Goal: Task Accomplishment & Management: Use online tool/utility

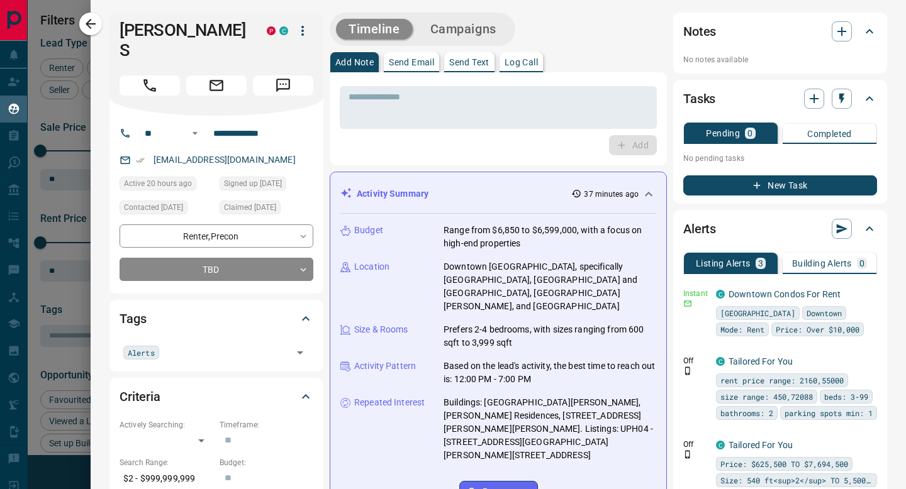
scroll to position [377, 668]
click at [93, 30] on icon "button" at bounding box center [90, 23] width 15 height 15
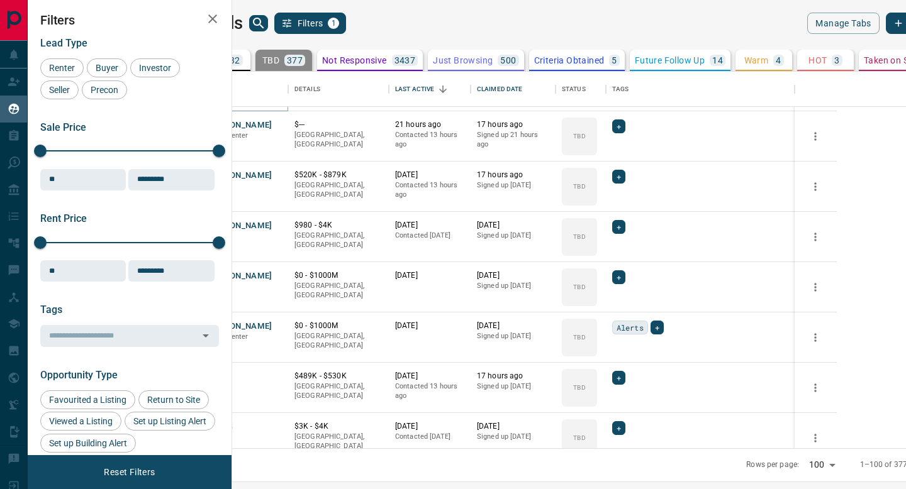
scroll to position [1229, 0]
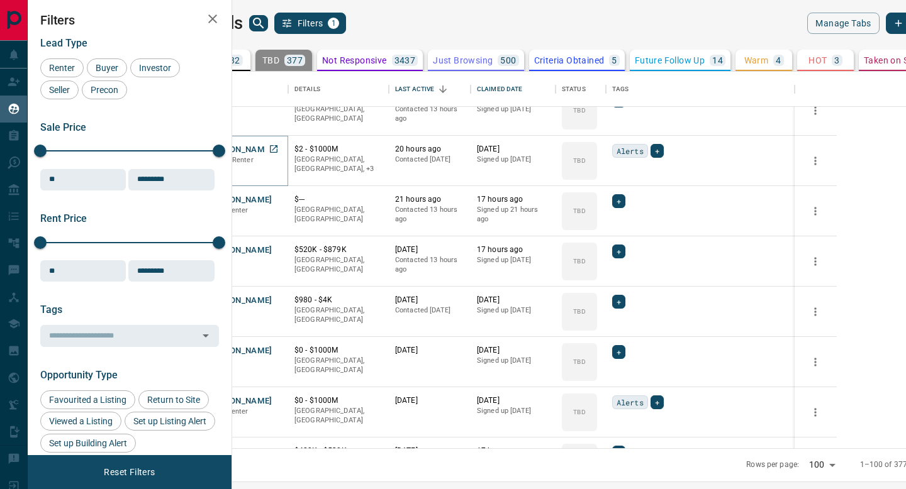
click at [280, 148] on button "[PERSON_NAME] S" at bounding box center [243, 150] width 74 height 12
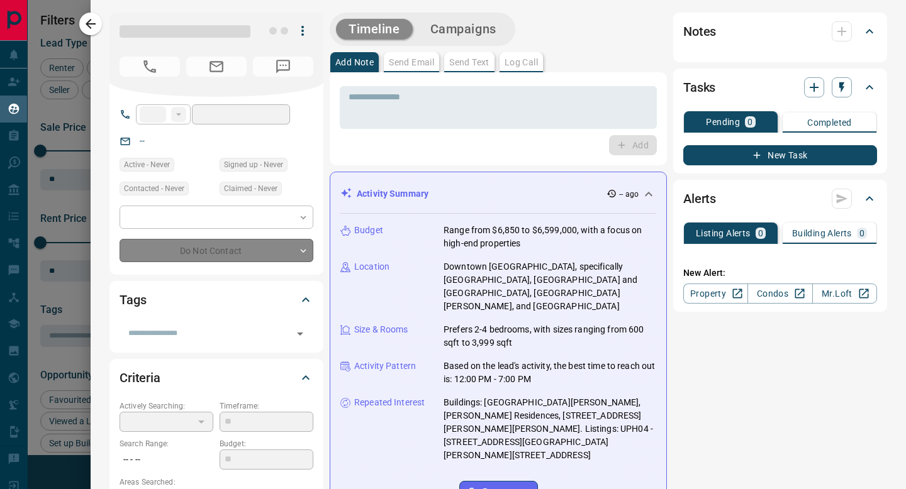
type input "**"
type input "**********"
type input "**"
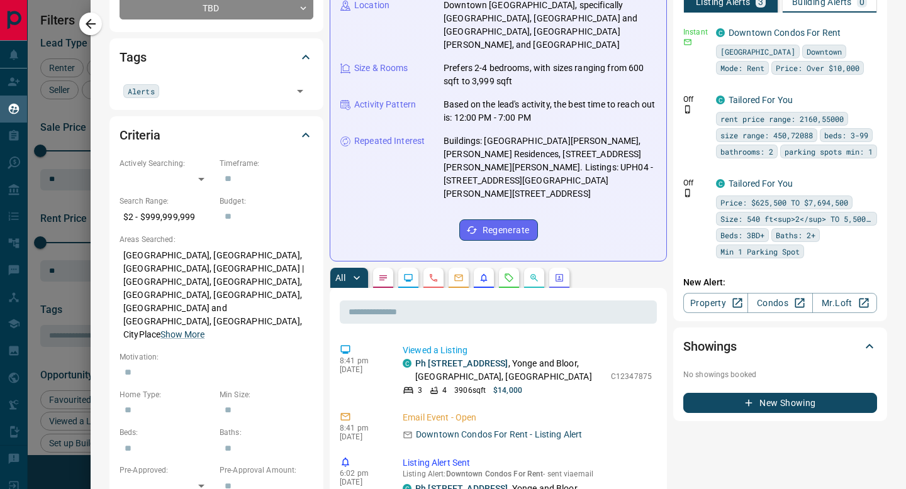
scroll to position [263, 0]
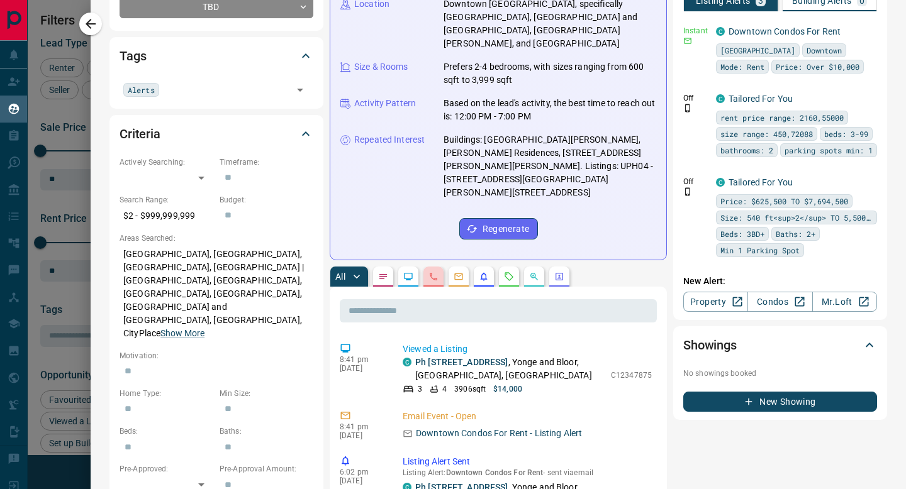
click at [438, 272] on icon "Calls" at bounding box center [433, 277] width 10 height 10
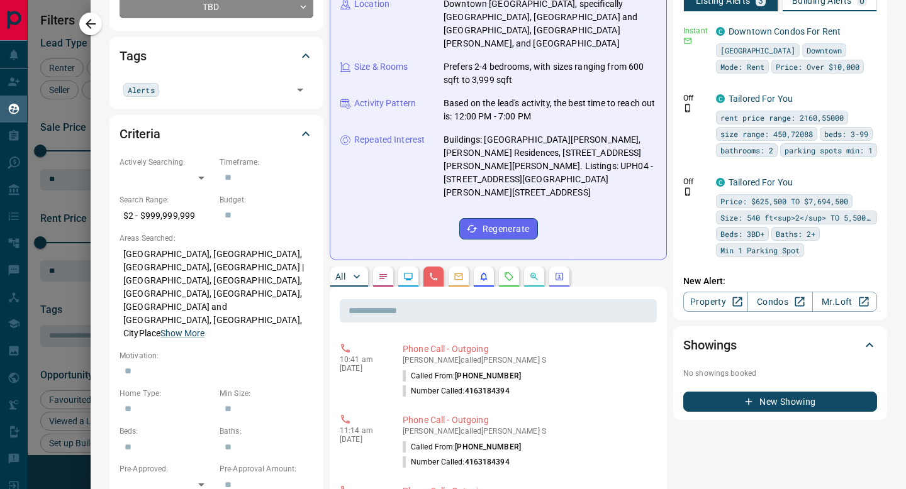
click at [340, 272] on p "All" at bounding box center [340, 276] width 10 height 9
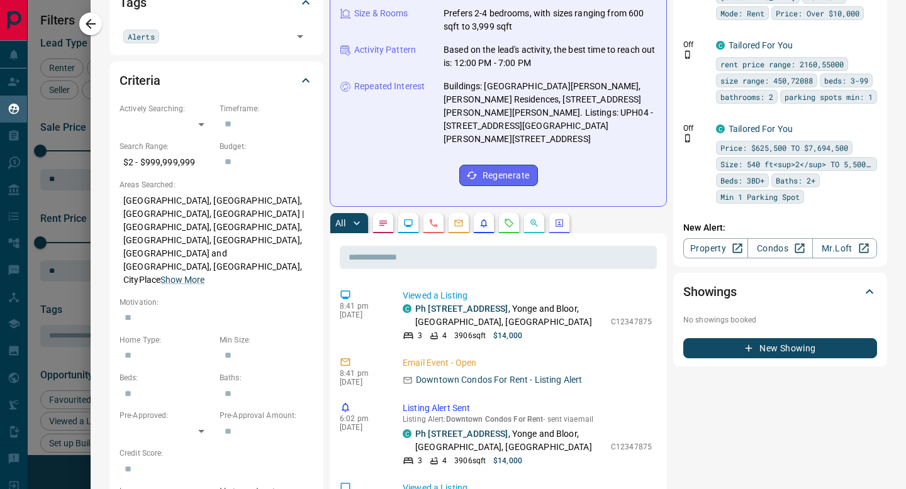
scroll to position [357, 0]
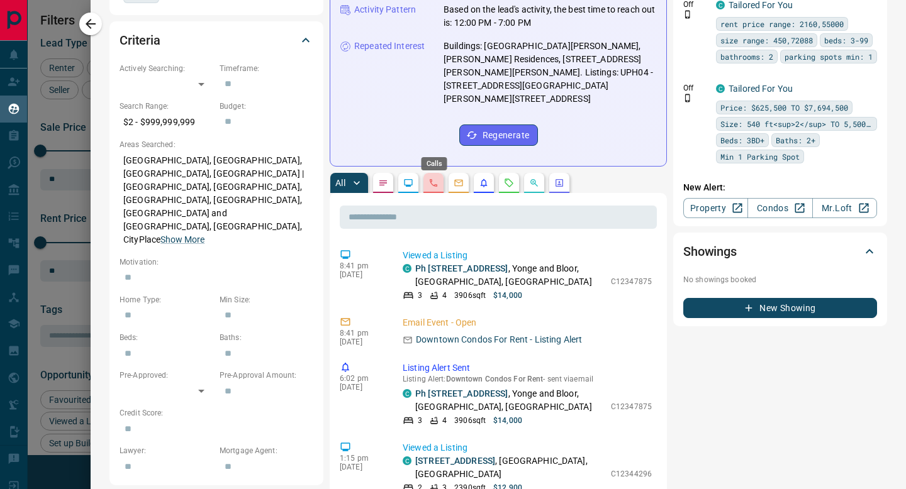
click at [435, 178] on icon "Calls" at bounding box center [433, 183] width 10 height 10
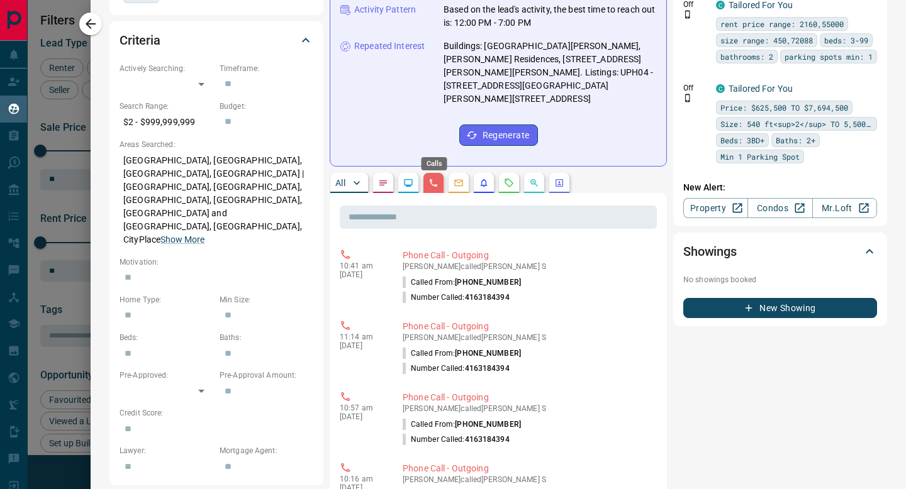
scroll to position [0, 0]
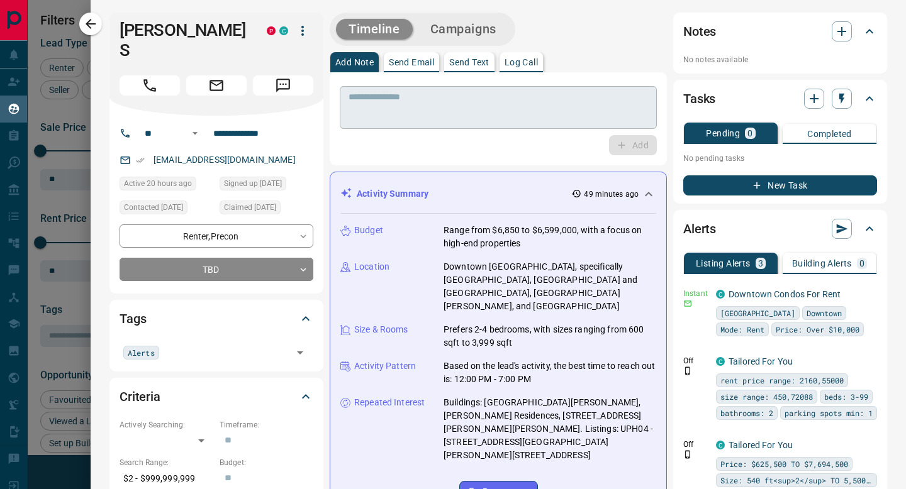
click at [162, 75] on button "Call" at bounding box center [150, 85] width 60 height 20
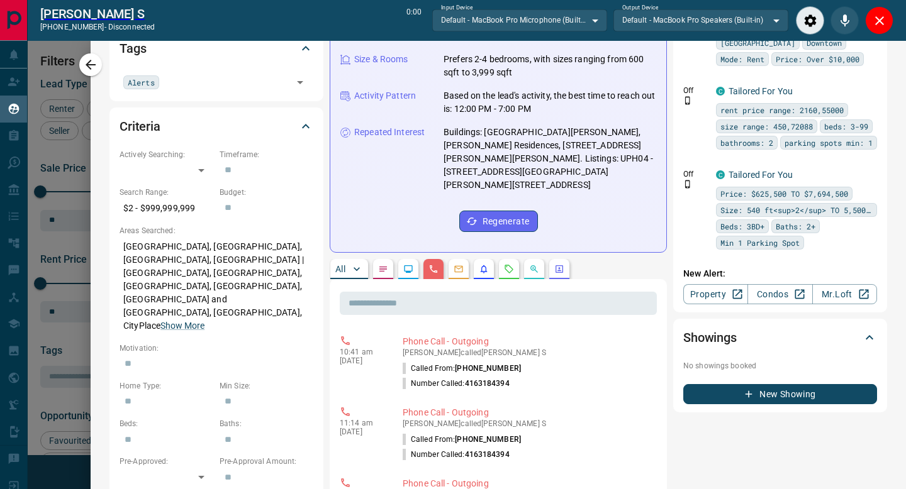
scroll to position [328, 0]
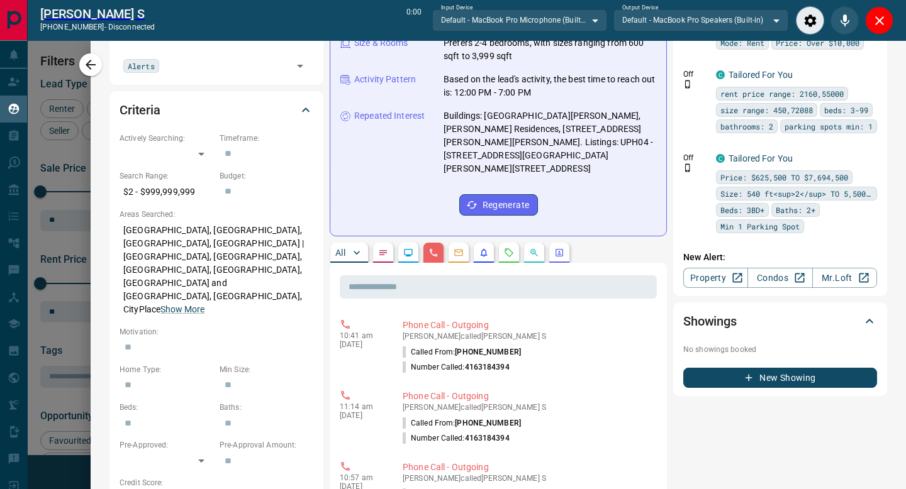
click at [343, 248] on p "All" at bounding box center [340, 252] width 10 height 9
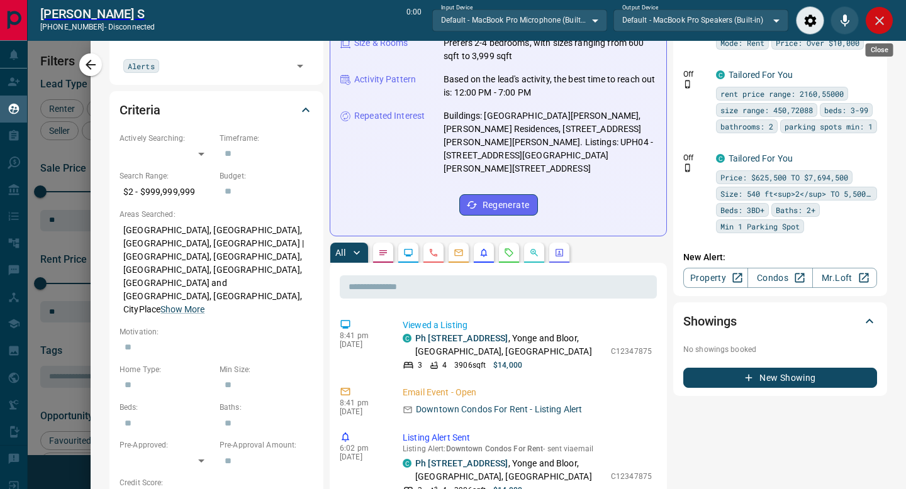
click at [885, 21] on icon "Close" at bounding box center [879, 20] width 15 height 15
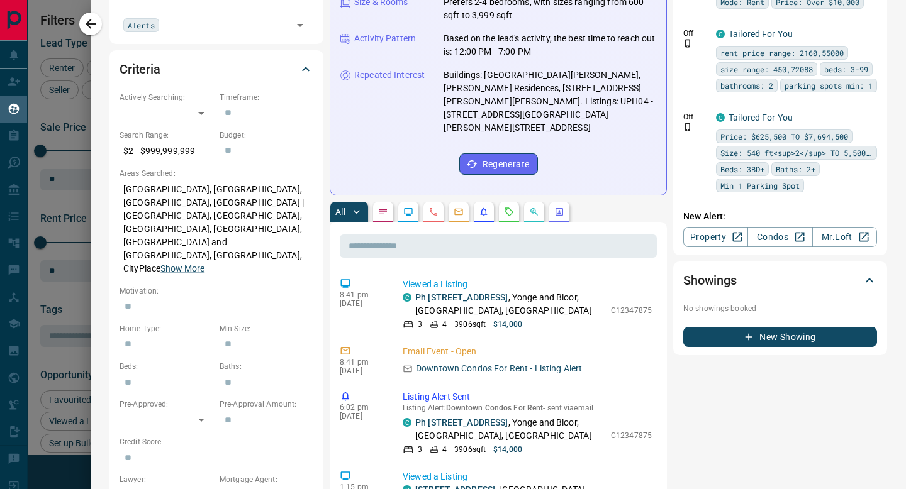
scroll to position [377, 668]
click at [97, 30] on icon "button" at bounding box center [90, 23] width 15 height 15
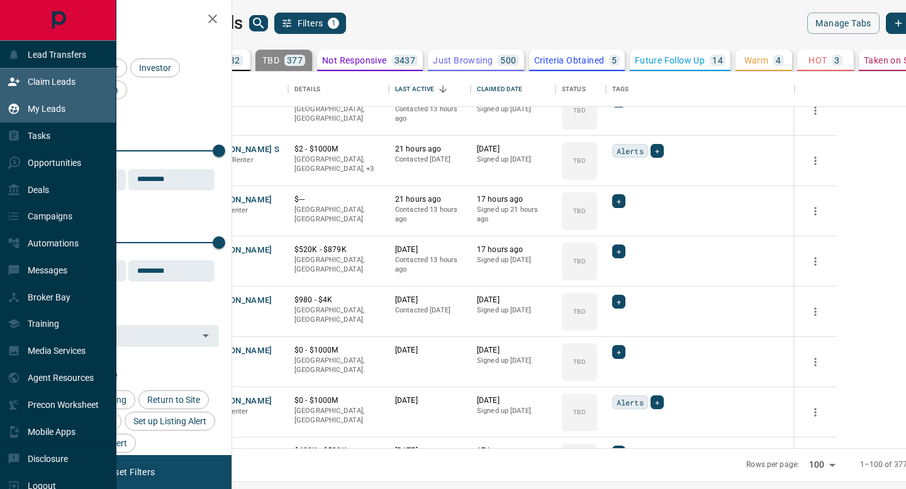
click at [12, 91] on div "Claim Leads" at bounding box center [42, 82] width 68 height 21
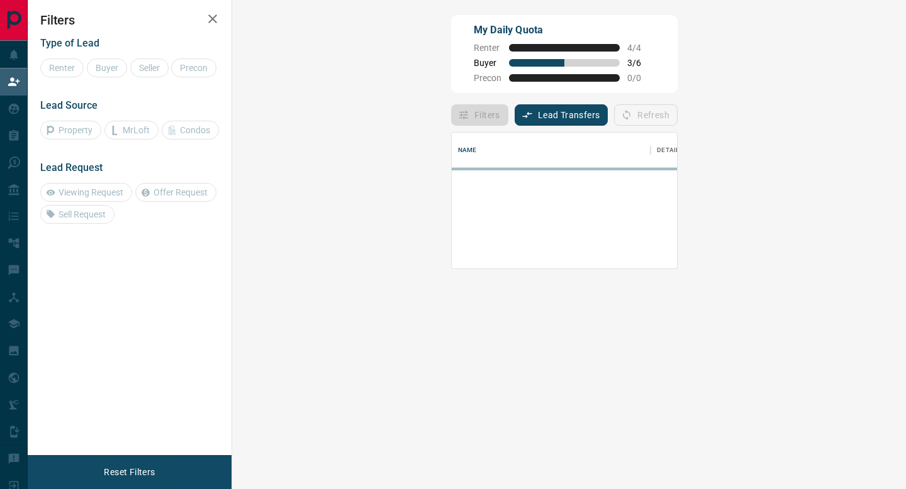
scroll to position [136, 647]
